Goal: Navigation & Orientation: Find specific page/section

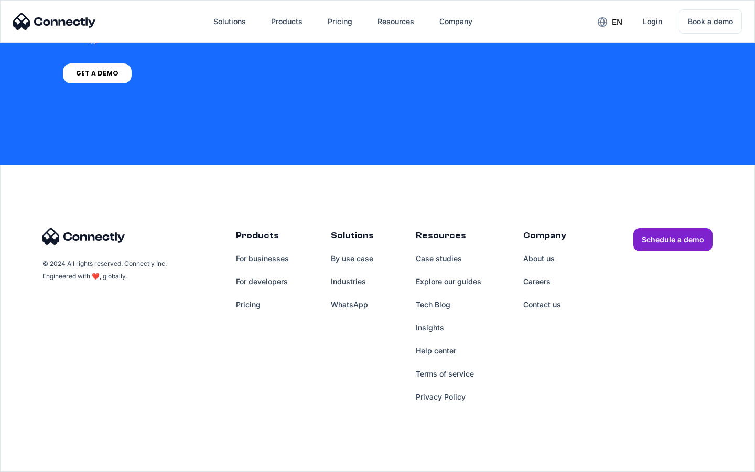
scroll to position [4321, 0]
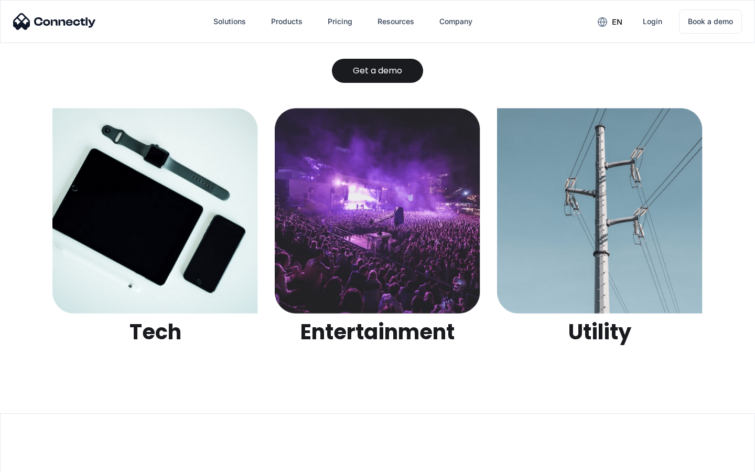
scroll to position [3307, 0]
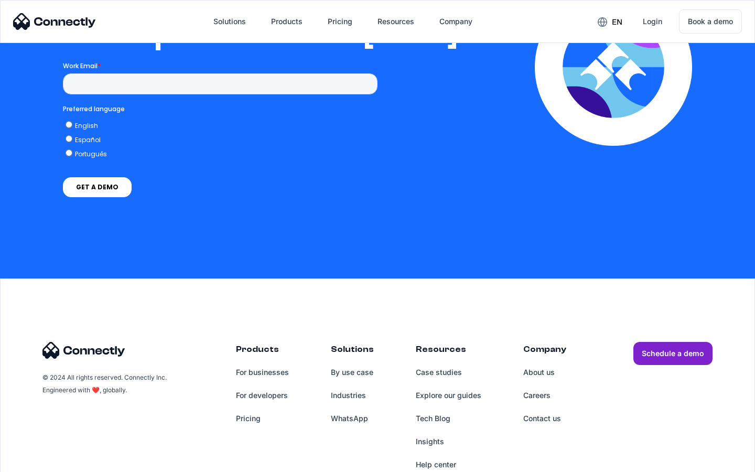
scroll to position [2142, 0]
